Goal: Download file/media

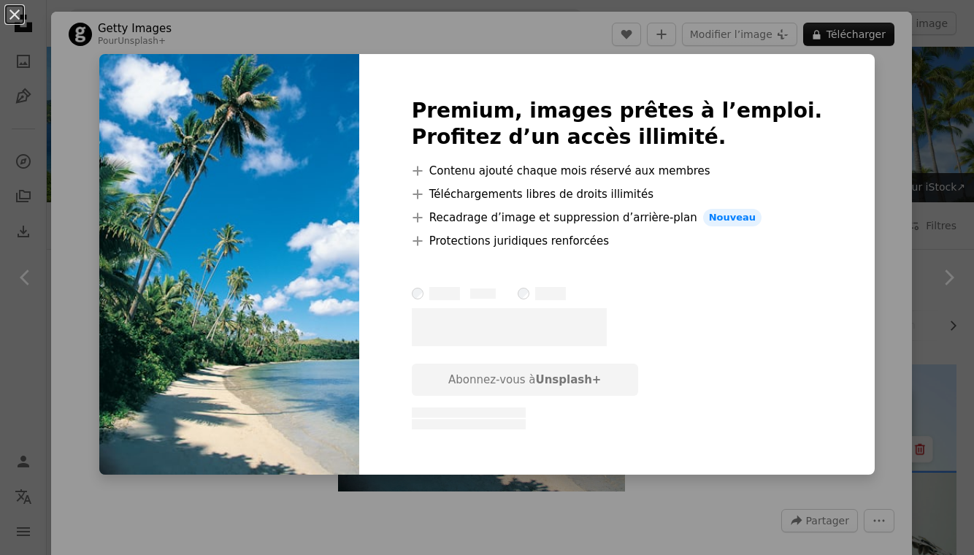
scroll to position [638, 0]
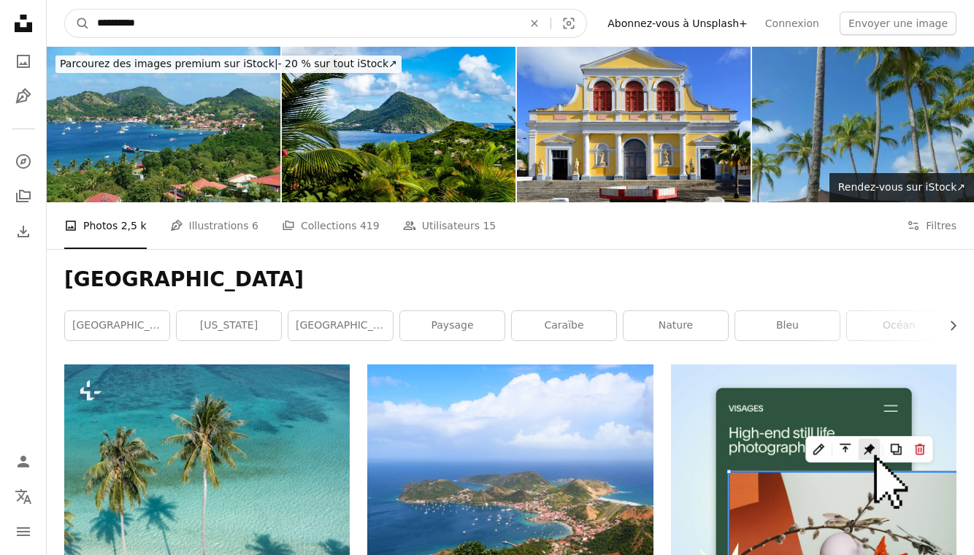
click at [157, 22] on input "**********" at bounding box center [304, 23] width 428 height 28
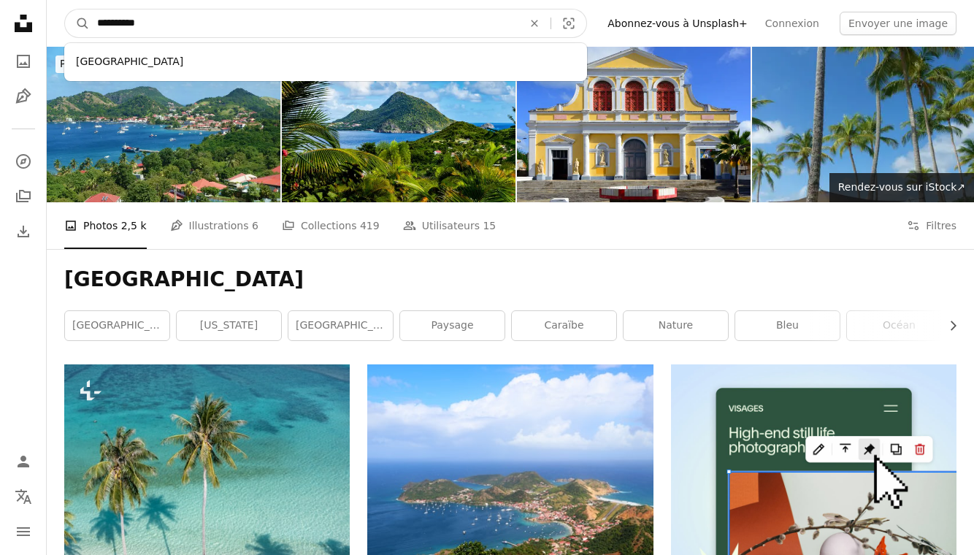
click at [157, 22] on input "**********" at bounding box center [304, 23] width 428 height 28
